Goal: Task Accomplishment & Management: Manage account settings

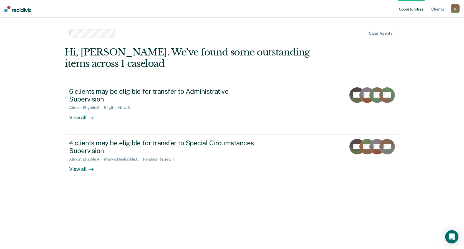
click at [419, 10] on link "Opportunities" at bounding box center [411, 9] width 27 height 18
click at [440, 11] on link "Client s" at bounding box center [437, 9] width 15 height 18
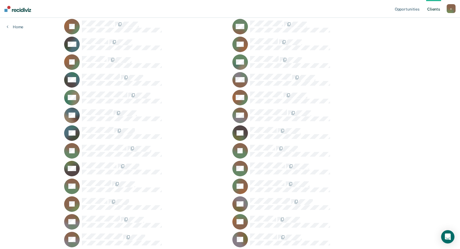
scroll to position [260, 0]
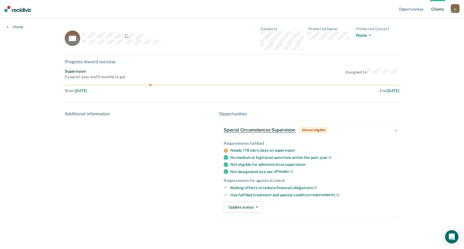
click at [226, 158] on icon at bounding box center [226, 158] width 4 height 4
click at [252, 206] on button "Update status" at bounding box center [243, 207] width 39 height 11
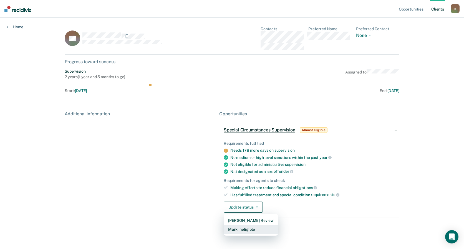
click at [253, 230] on button "Mark Ineligible" at bounding box center [251, 229] width 54 height 9
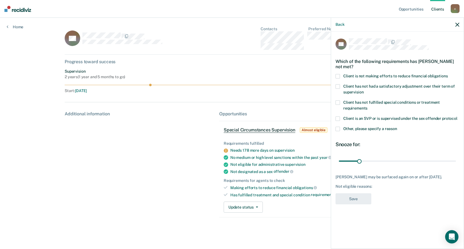
click at [339, 86] on span at bounding box center [338, 86] width 4 height 4
click at [339, 104] on span at bounding box center [338, 103] width 4 height 4
click at [339, 74] on span at bounding box center [338, 76] width 4 height 4
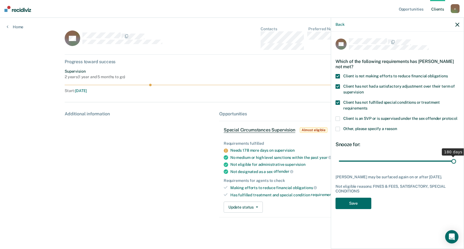
drag, startPoint x: 360, startPoint y: 161, endPoint x: 461, endPoint y: 160, distance: 101.4
type input "180"
click at [456, 160] on input "range" at bounding box center [397, 161] width 117 height 10
click at [355, 202] on button "Save" at bounding box center [354, 203] width 36 height 11
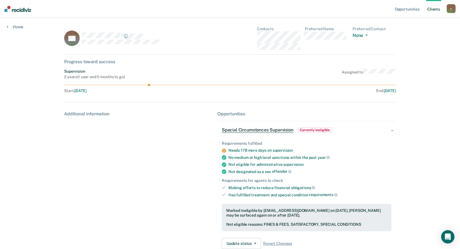
click at [435, 11] on link "Client s" at bounding box center [433, 9] width 15 height 18
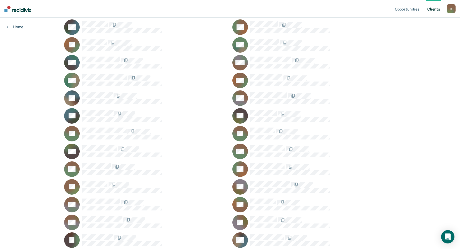
scroll to position [316, 0]
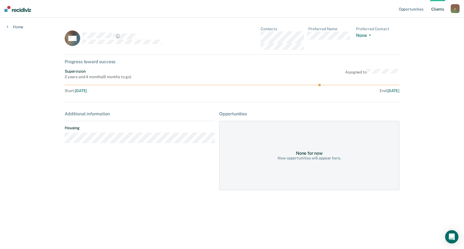
click at [445, 10] on link "Client s" at bounding box center [437, 9] width 15 height 18
